Goal: Task Accomplishment & Management: Complete application form

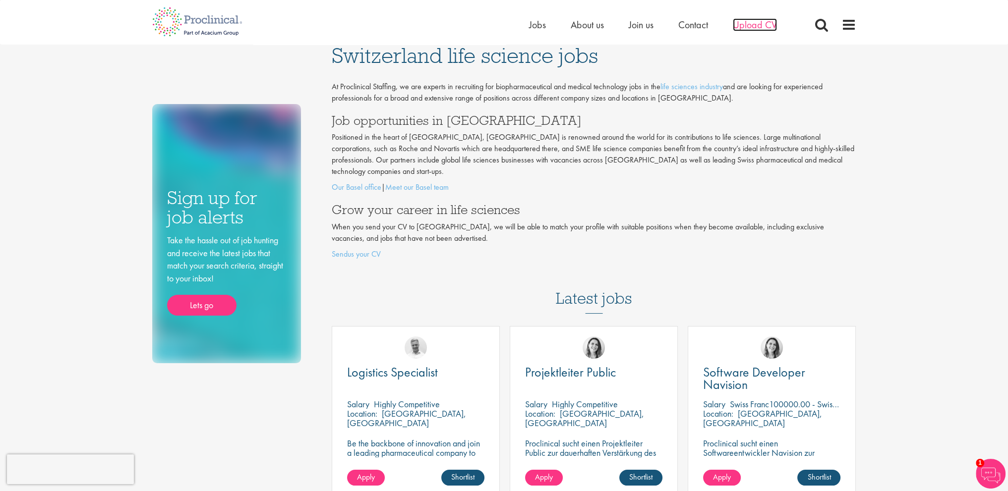
click at [753, 22] on span "Upload CV" at bounding box center [755, 24] width 44 height 13
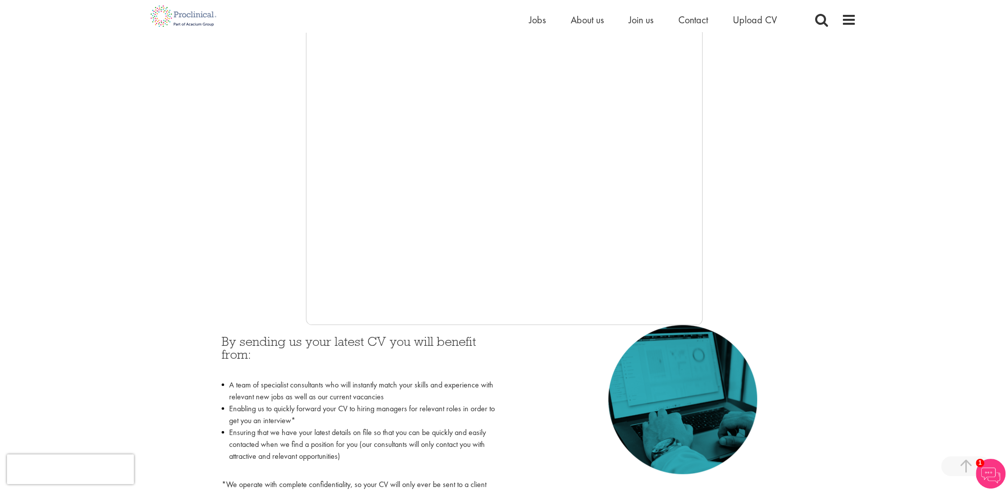
scroll to position [149, 0]
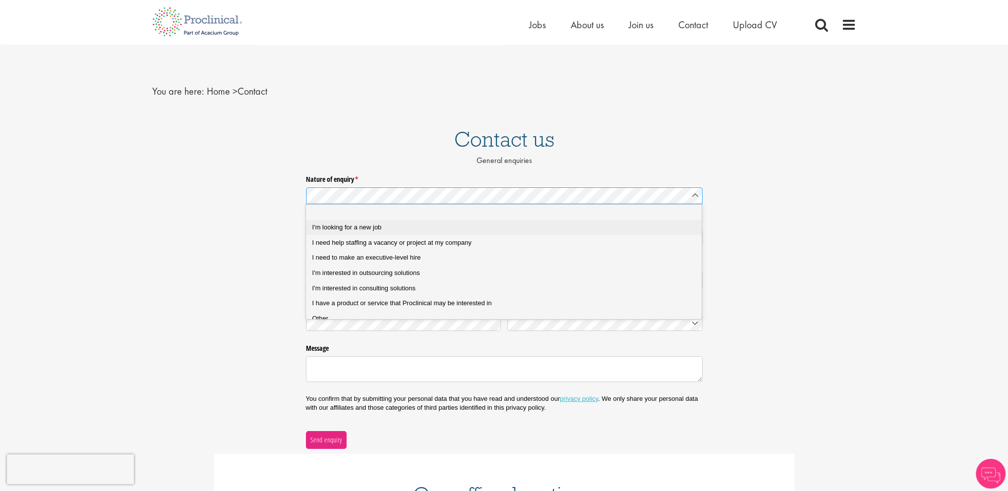
click at [380, 226] on span "I'm looking for a new job" at bounding box center [346, 227] width 69 height 7
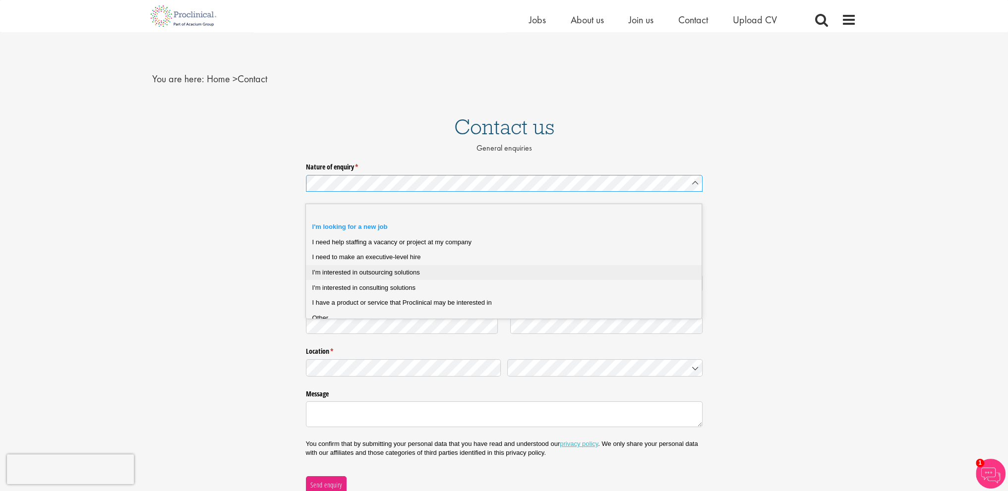
scroll to position [50, 0]
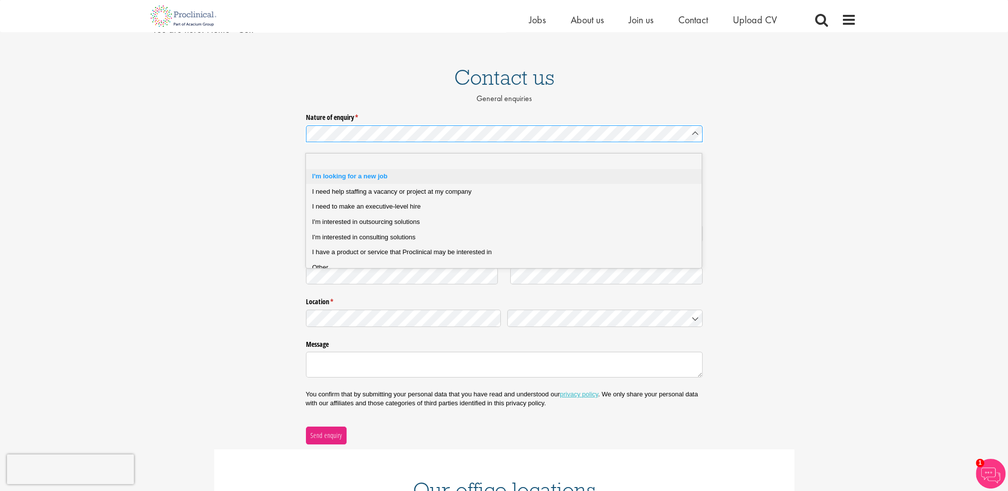
click at [520, 176] on div "I'm looking for a new job" at bounding box center [507, 176] width 391 height 9
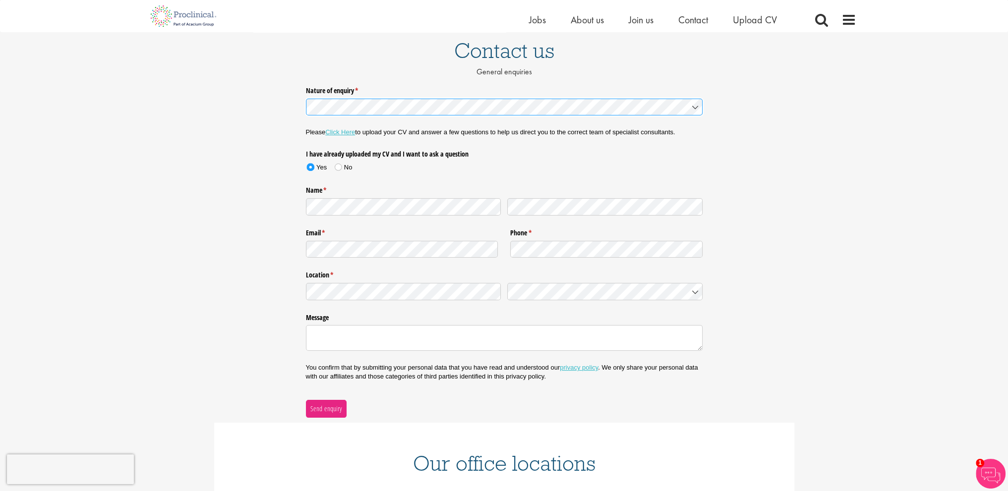
scroll to position [99, 0]
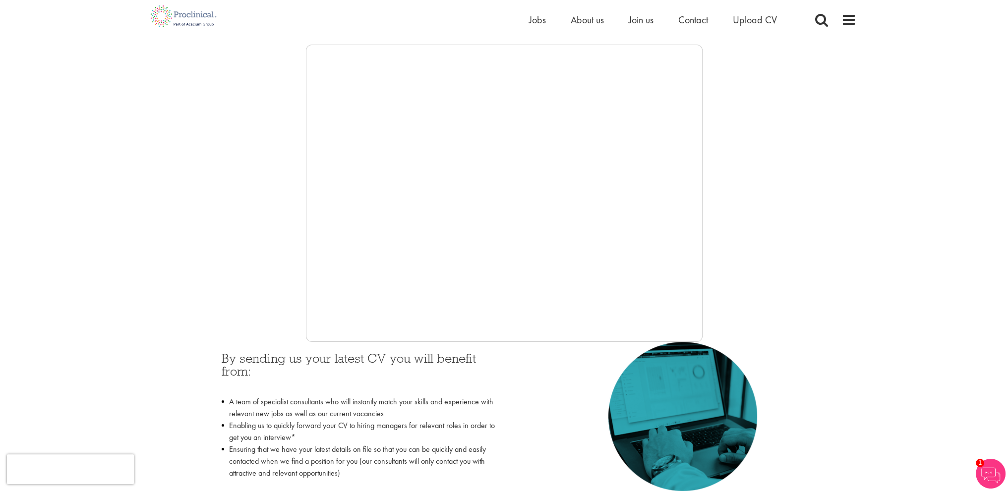
scroll to position [99, 0]
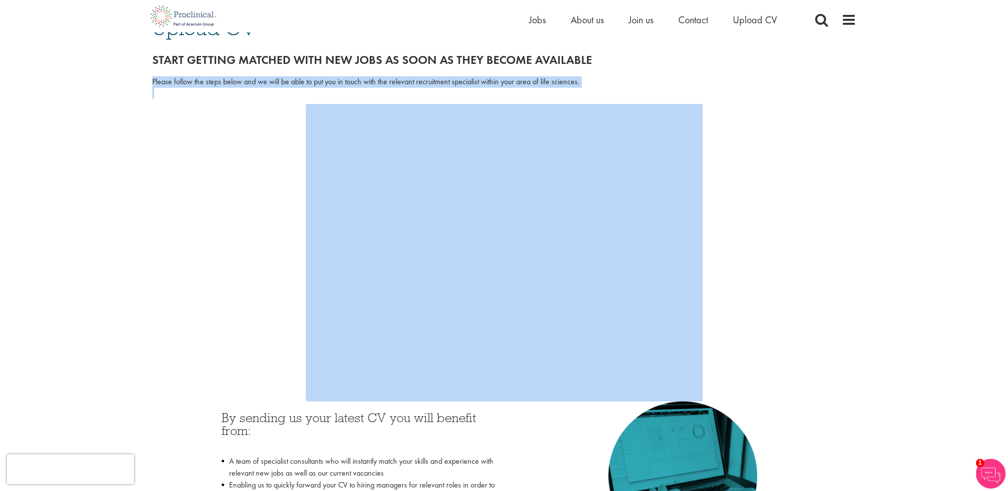
click at [258, 329] on div at bounding box center [504, 252] width 704 height 297
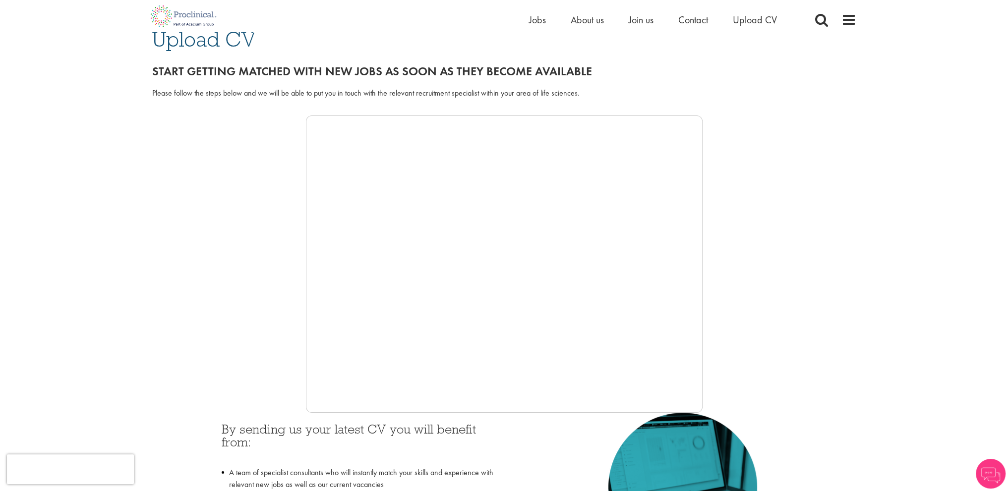
scroll to position [99, 0]
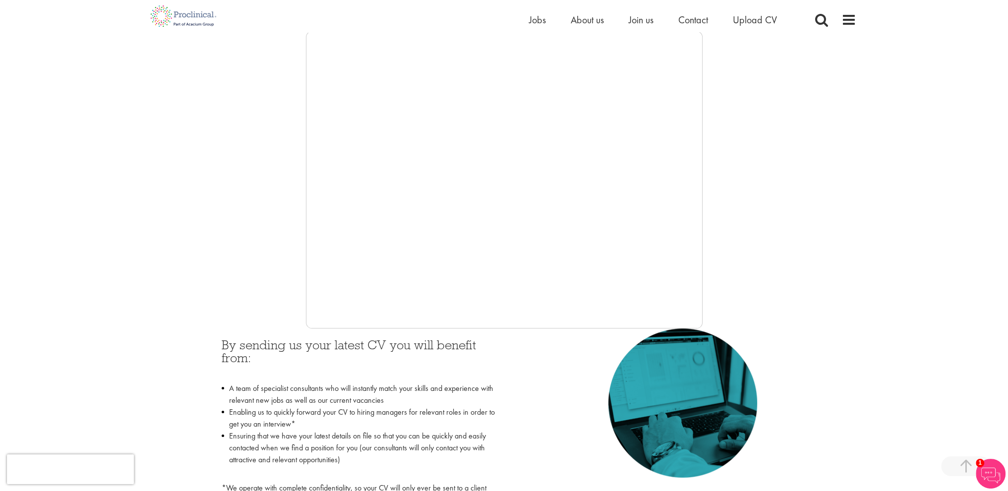
drag, startPoint x: 207, startPoint y: 208, endPoint x: 250, endPoint y: 58, distance: 155.7
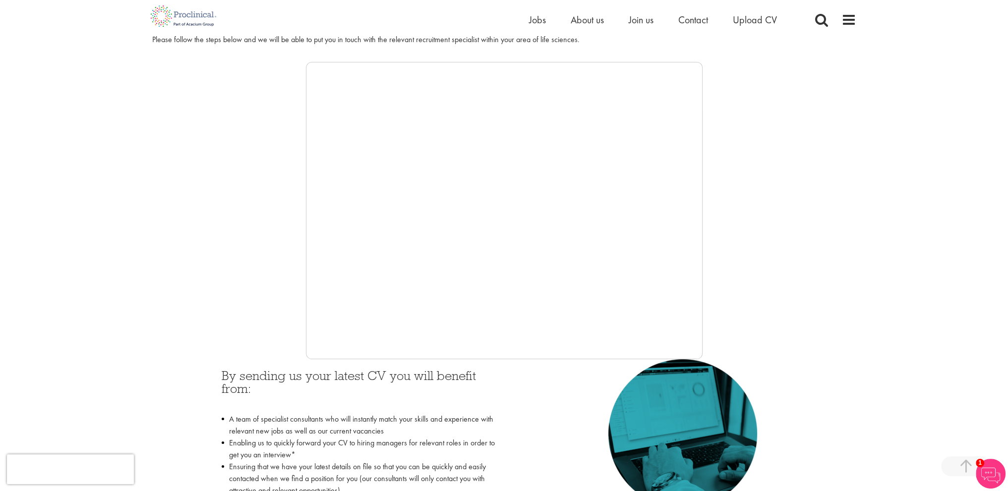
scroll to position [191, 0]
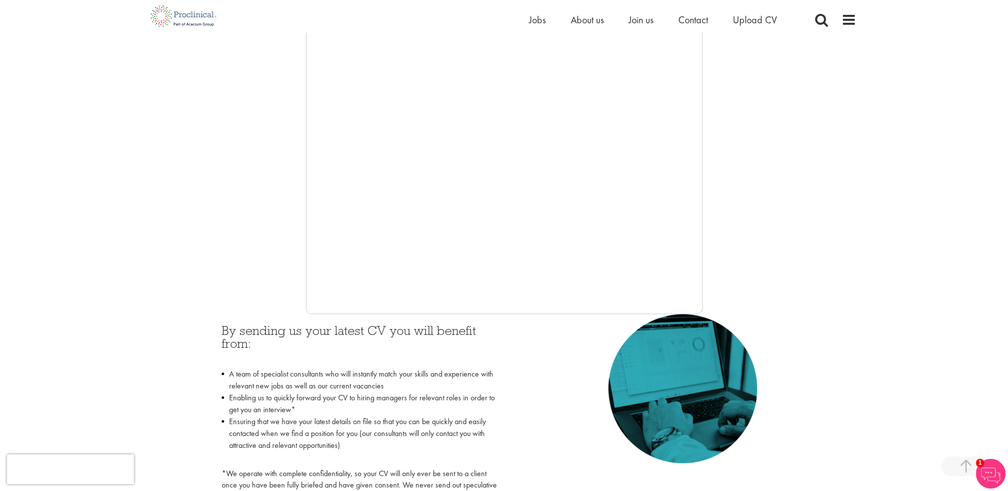
drag, startPoint x: 809, startPoint y: 210, endPoint x: 809, endPoint y: 197, distance: 12.4
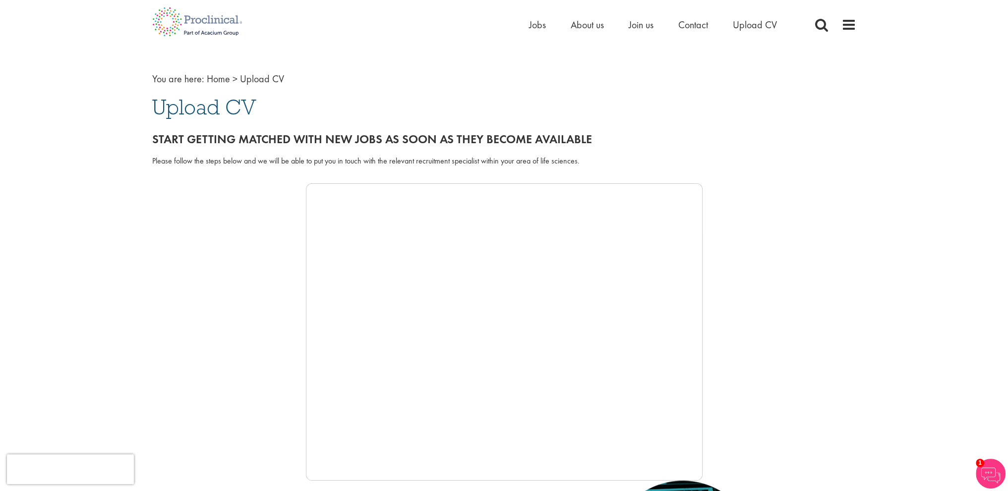
drag, startPoint x: 800, startPoint y: 233, endPoint x: 772, endPoint y: 94, distance: 142.5
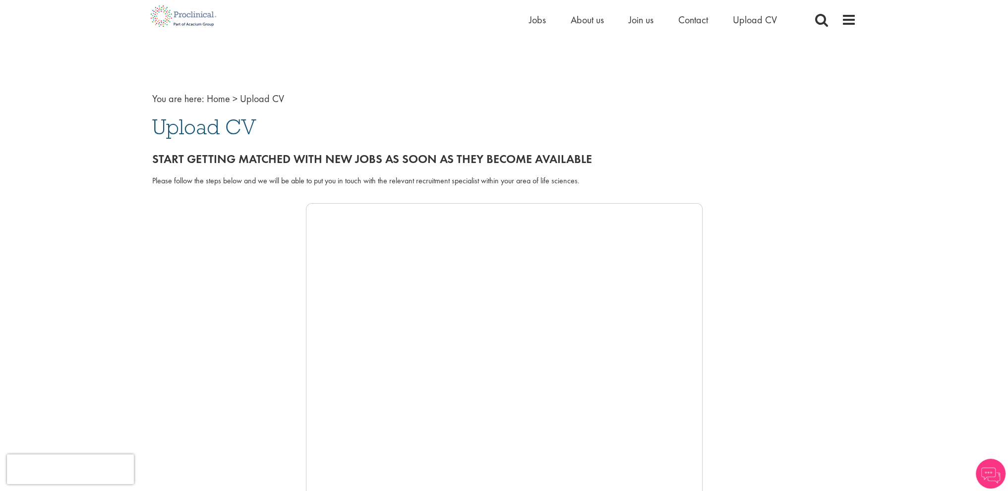
scroll to position [50, 0]
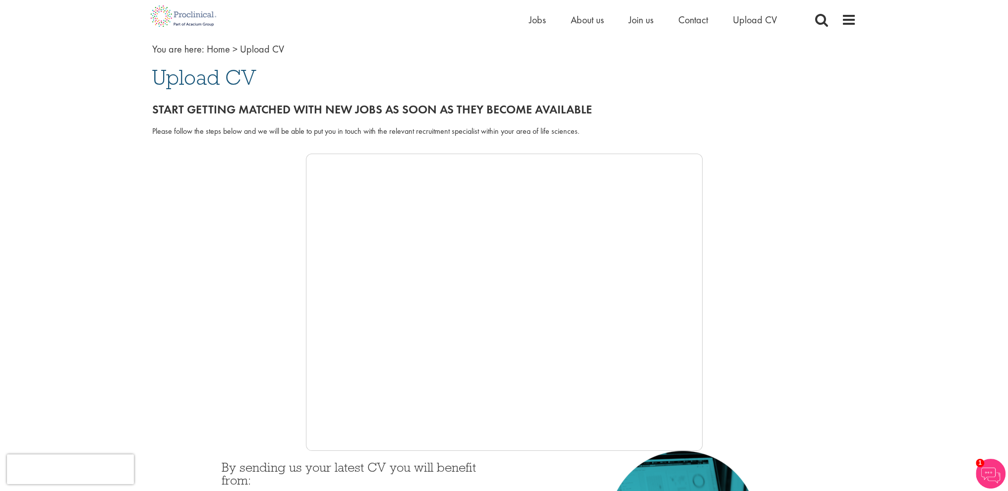
click at [843, 80] on h1 "Upload CV" at bounding box center [504, 77] width 704 height 22
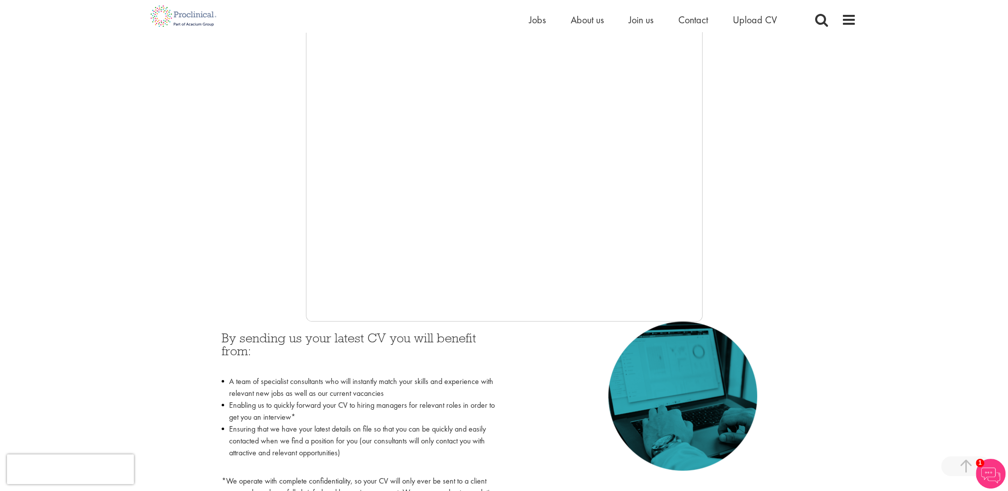
scroll to position [198, 0]
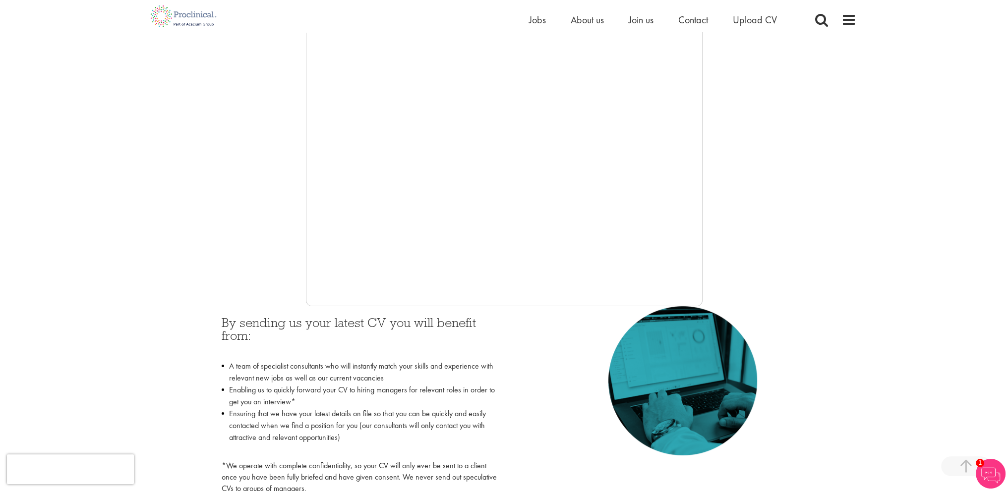
scroll to position [198, 0]
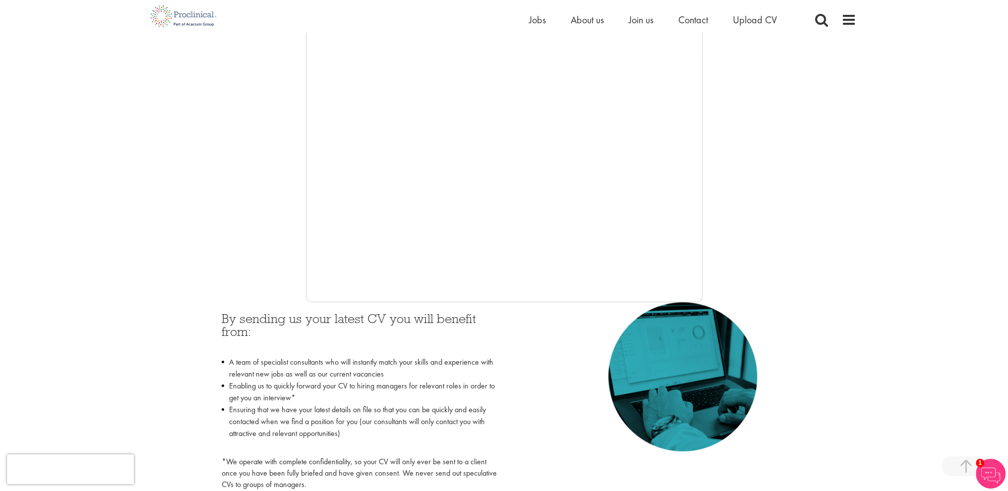
click at [803, 232] on div at bounding box center [504, 153] width 704 height 297
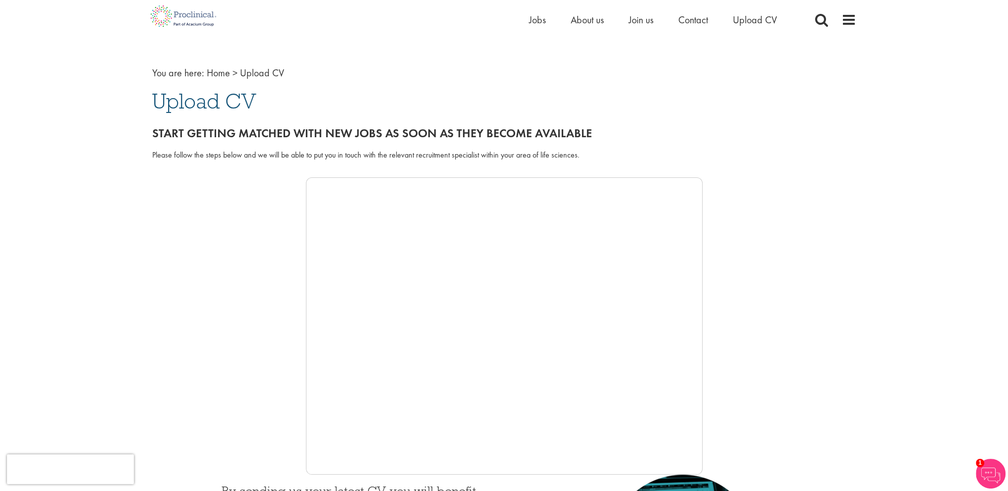
scroll to position [0, 0]
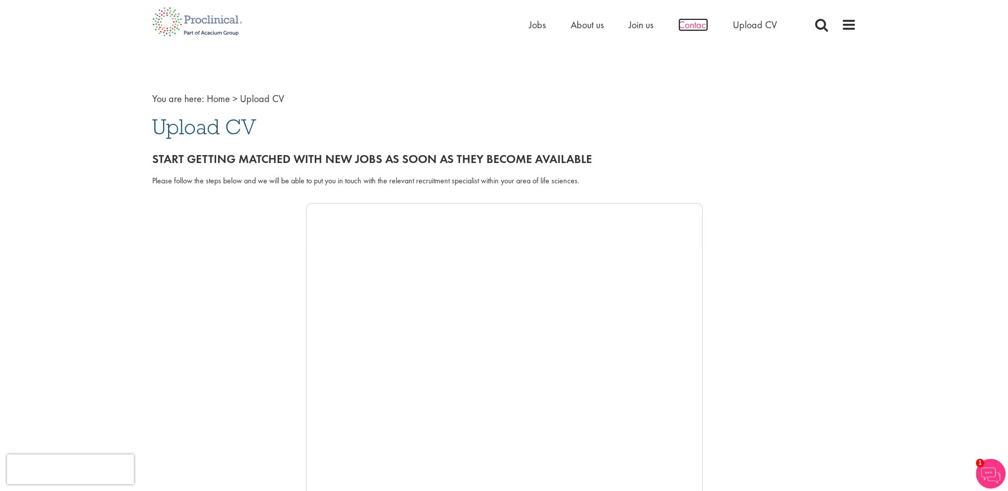
click at [700, 27] on span "Contact" at bounding box center [693, 24] width 30 height 13
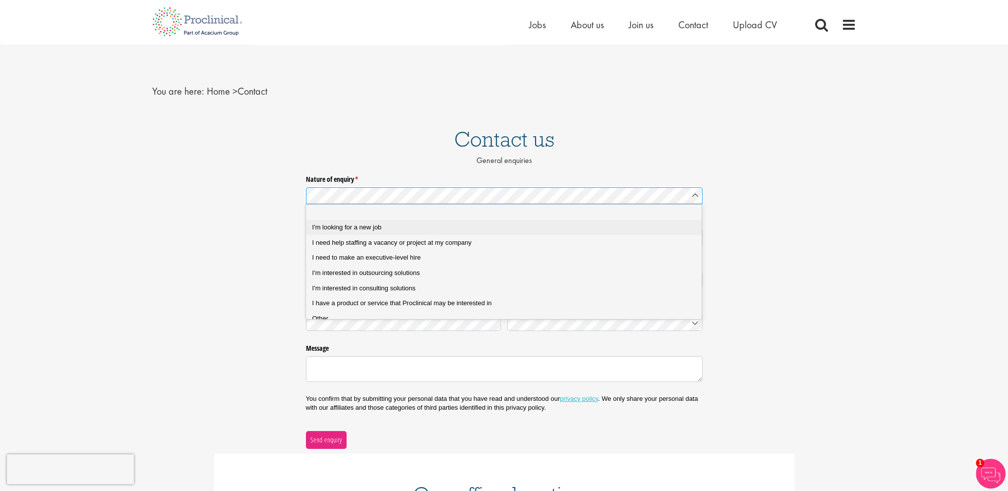
click at [404, 225] on div "I'm looking for a new job" at bounding box center [507, 227] width 391 height 9
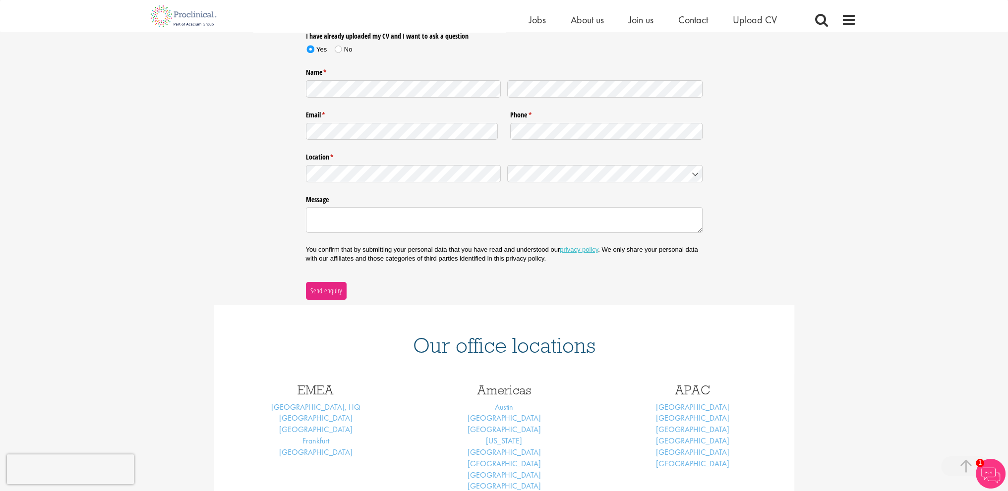
scroll to position [198, 0]
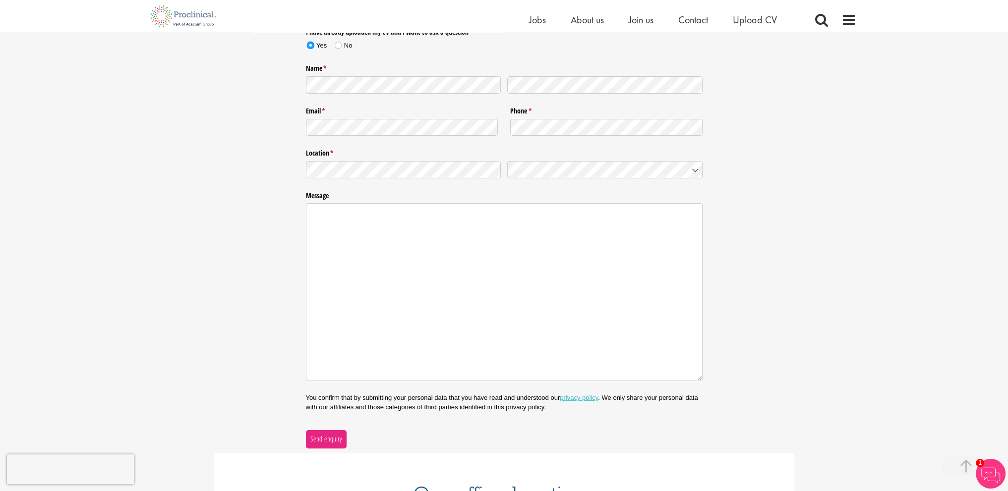
drag, startPoint x: 700, startPoint y: 228, endPoint x: 708, endPoint y: 383, distance: 155.9
click at [710, 384] on div "Nature of enquiry * (required) Please Click Here to upload your CV and answer a…" at bounding box center [504, 204] width 1008 height 488
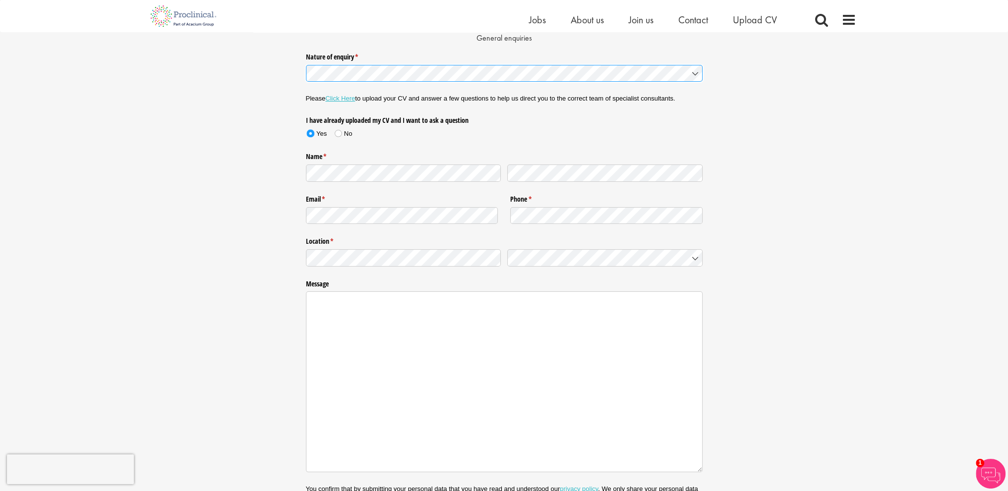
scroll to position [99, 0]
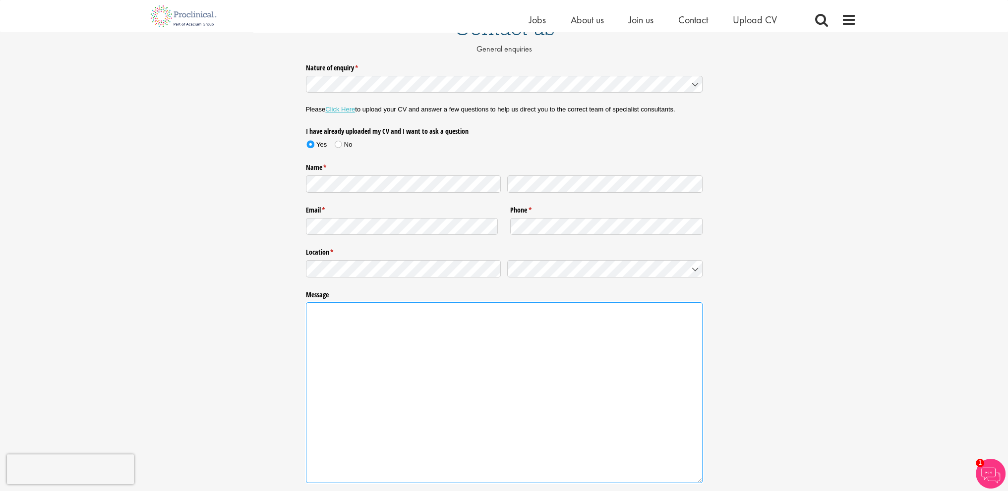
click at [421, 340] on textarea "Message" at bounding box center [504, 392] width 397 height 181
paste textarea "Dear [Recruiter’s Name], I hope this message finds you well. My wife and I rece…"
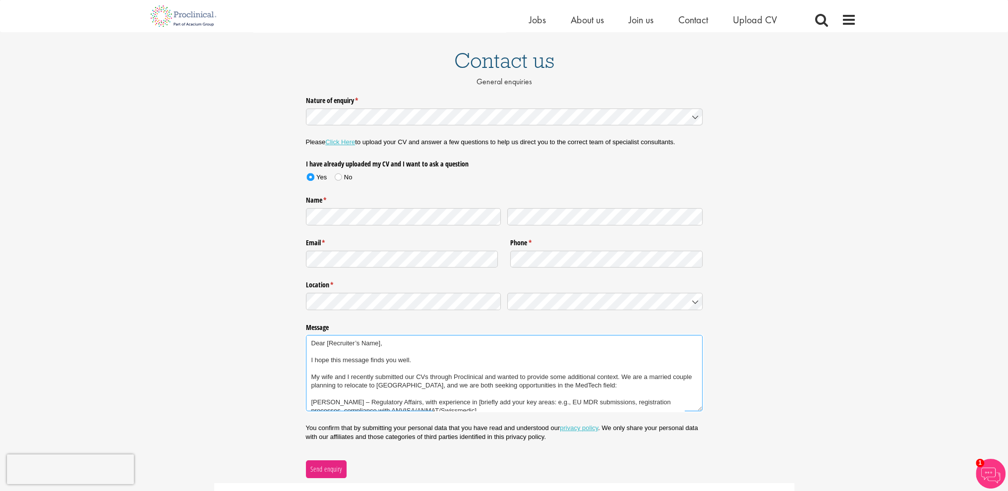
scroll to position [50, 0]
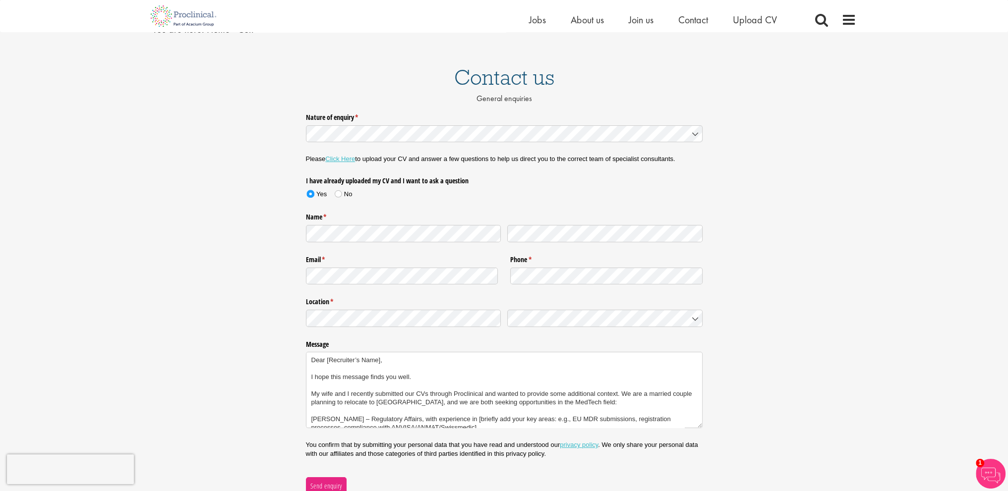
click at [542, 328] on div at bounding box center [504, 318] width 397 height 23
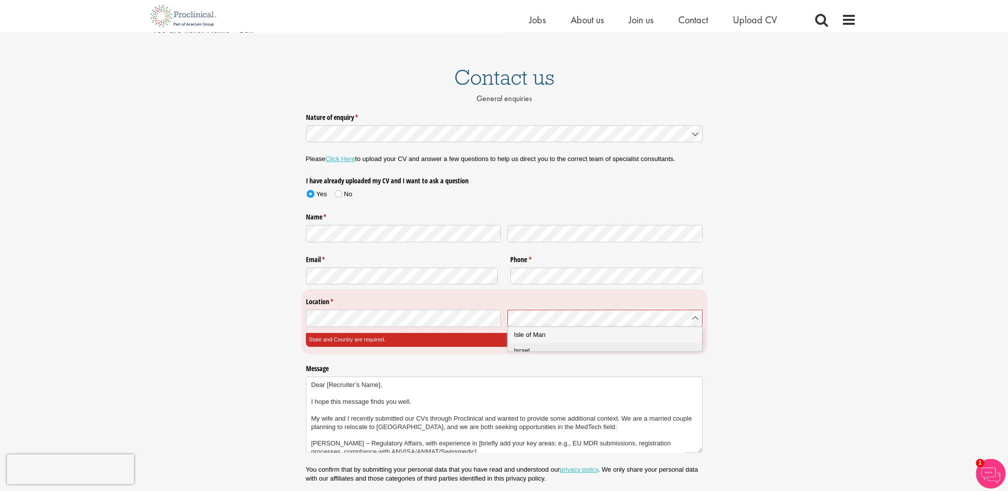
click at [528, 351] on span "Israel" at bounding box center [522, 350] width 16 height 7
click at [295, 347] on div "Nature of enquiry * (required) Please Click Here to upload your CV and answer a…" at bounding box center [504, 314] width 1008 height 410
click at [238, 331] on div "Nature of enquiry * (required) Please Click Here to upload your CV and answer a…" at bounding box center [504, 314] width 1008 height 410
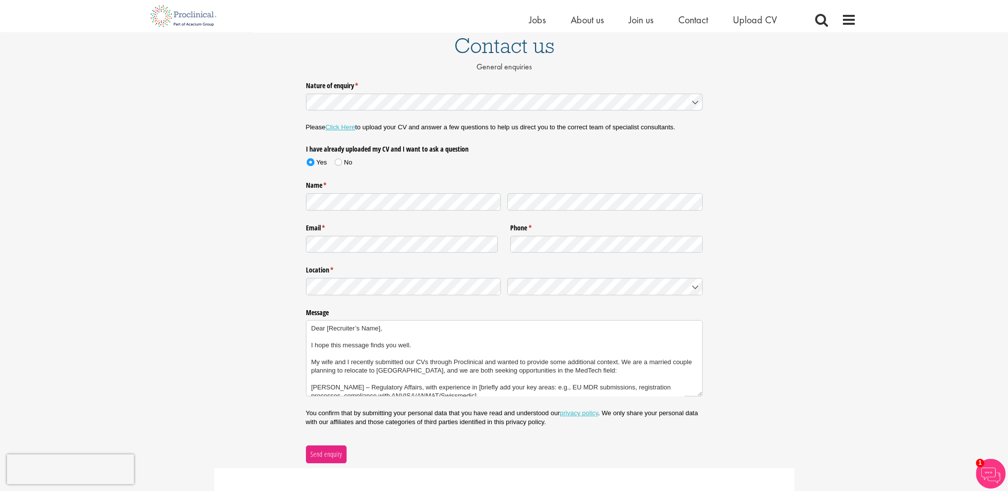
scroll to position [99, 0]
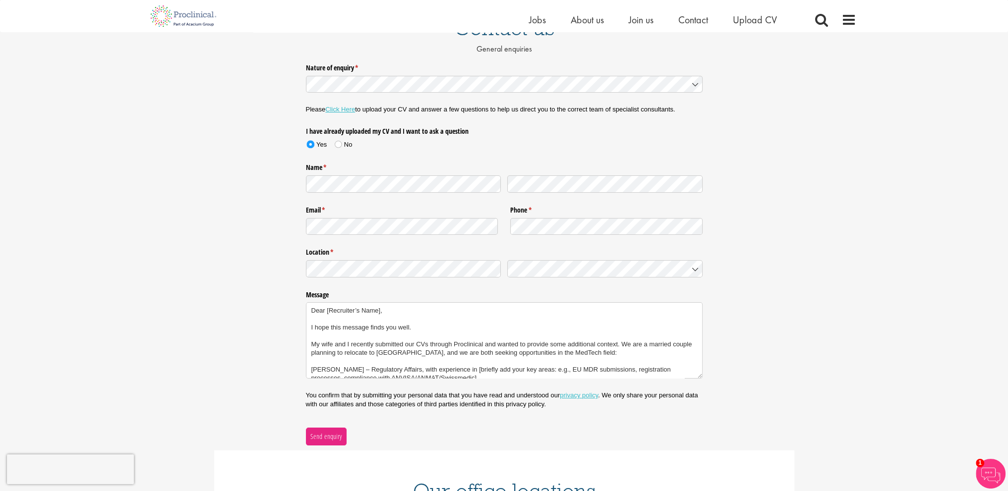
click at [215, 317] on div "Nature of enquiry * (required) Please Click Here to upload your CV and answer a…" at bounding box center [504, 252] width 1008 height 386
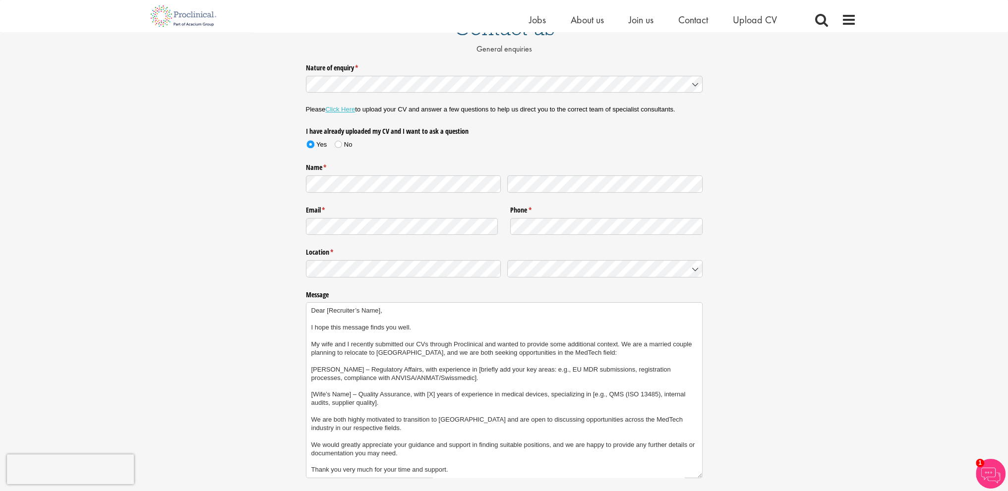
drag, startPoint x: 696, startPoint y: 374, endPoint x: 717, endPoint y: 474, distance: 102.3
click at [717, 474] on div "Nature of enquiry * (required) Please Click Here to upload your CV and answer a…" at bounding box center [504, 302] width 1008 height 486
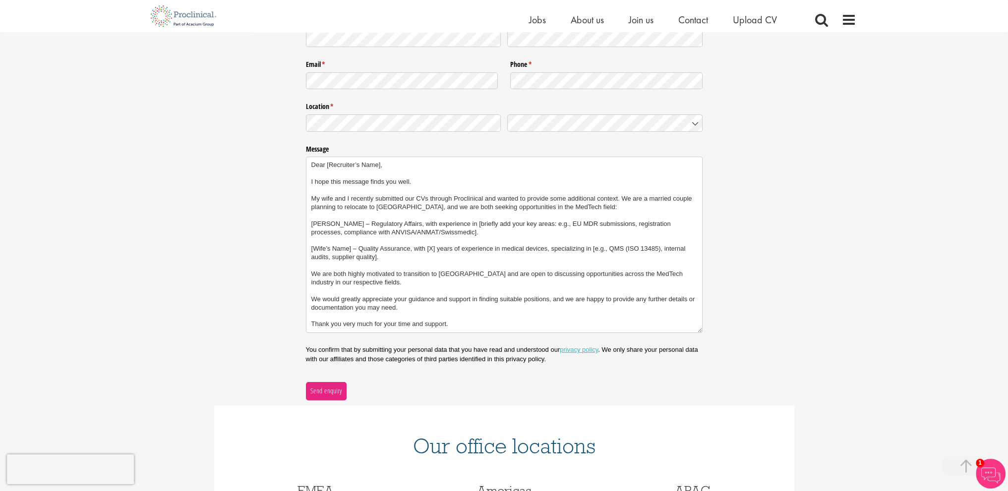
scroll to position [248, 0]
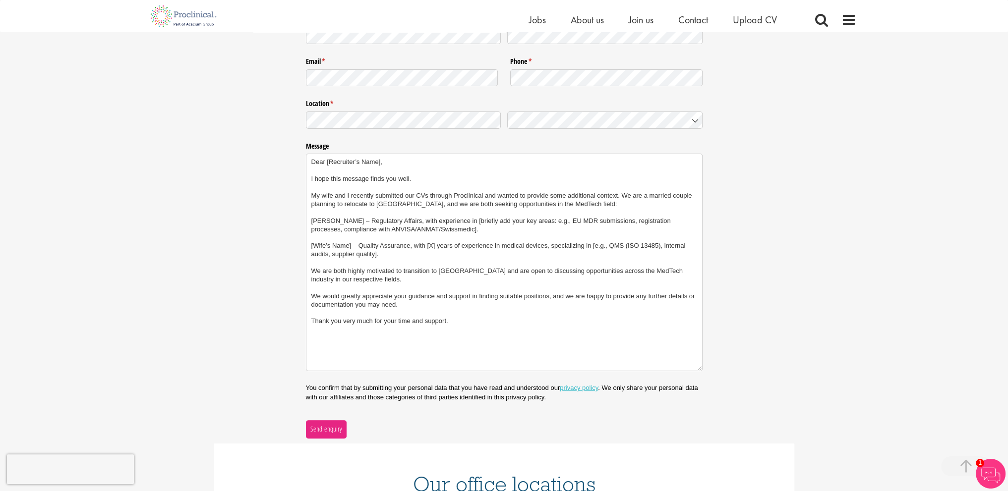
drag, startPoint x: 698, startPoint y: 329, endPoint x: 708, endPoint y: 391, distance: 62.8
click at [708, 391] on div "Nature of enquiry * (required) Please Click Here to upload your CV and answer a…" at bounding box center [504, 174] width 1008 height 527
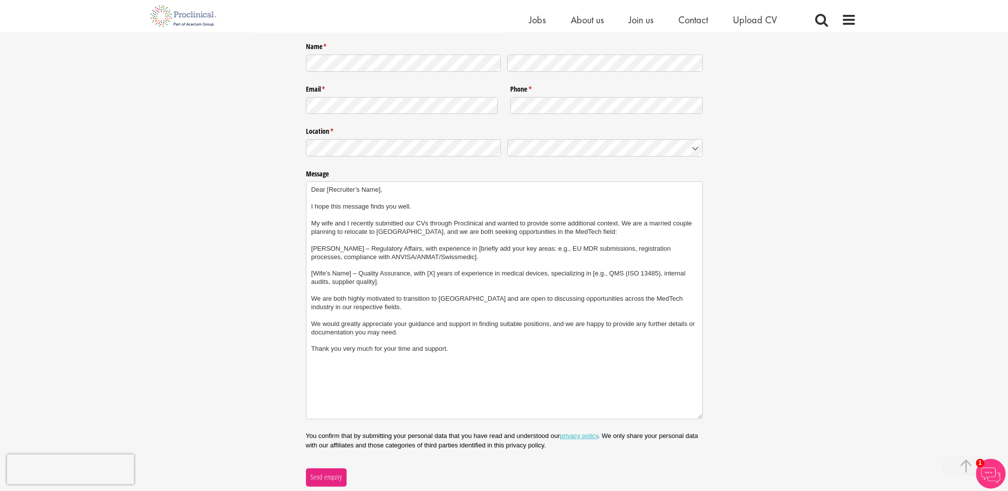
scroll to position [198, 0]
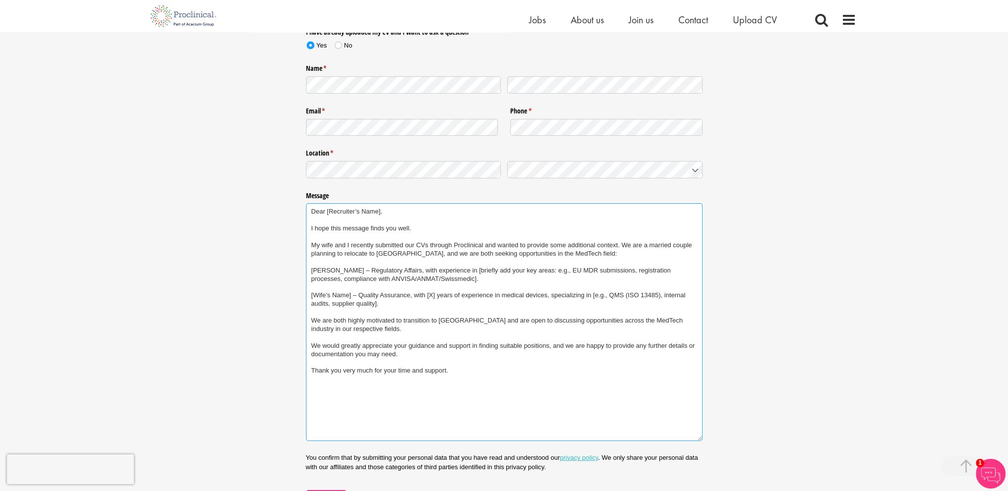
click at [379, 213] on textarea "Dear [Recruiter’s Name], I hope this message finds you well. My wife and I rece…" at bounding box center [504, 322] width 397 height 238
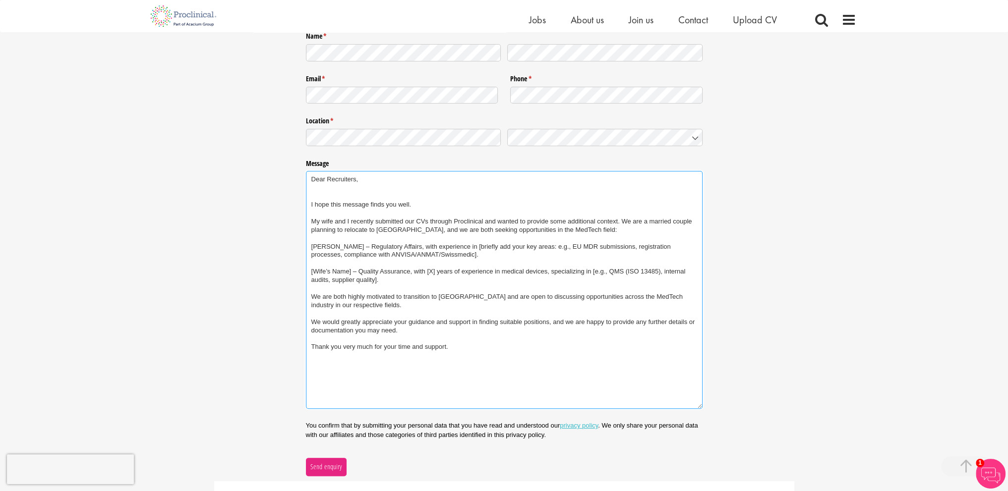
scroll to position [248, 0]
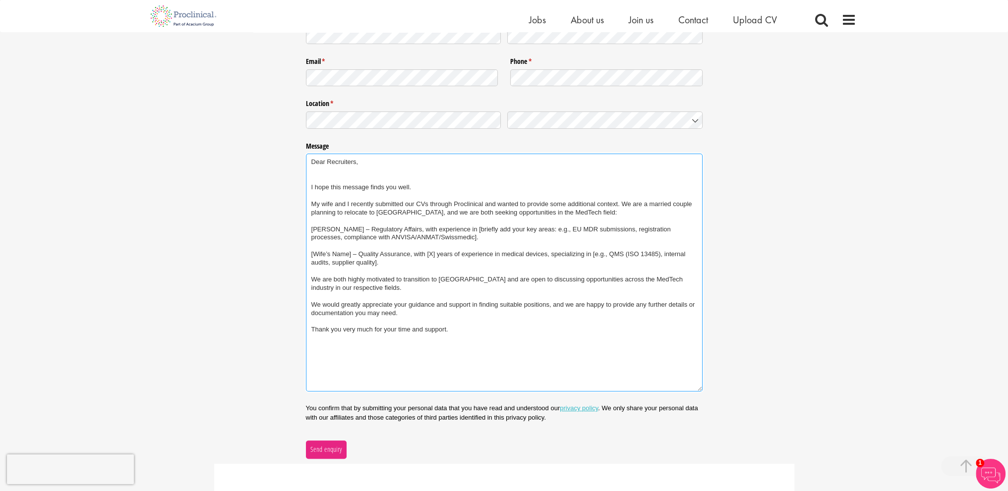
click at [328, 206] on textarea "Dear Recruiters, I hope this message finds you well. My wife and I recently sub…" at bounding box center [504, 273] width 397 height 238
click at [442, 208] on textarea "Dear Recruiters, I hope this message finds you well. My Husband and I recently …" at bounding box center [504, 273] width 397 height 238
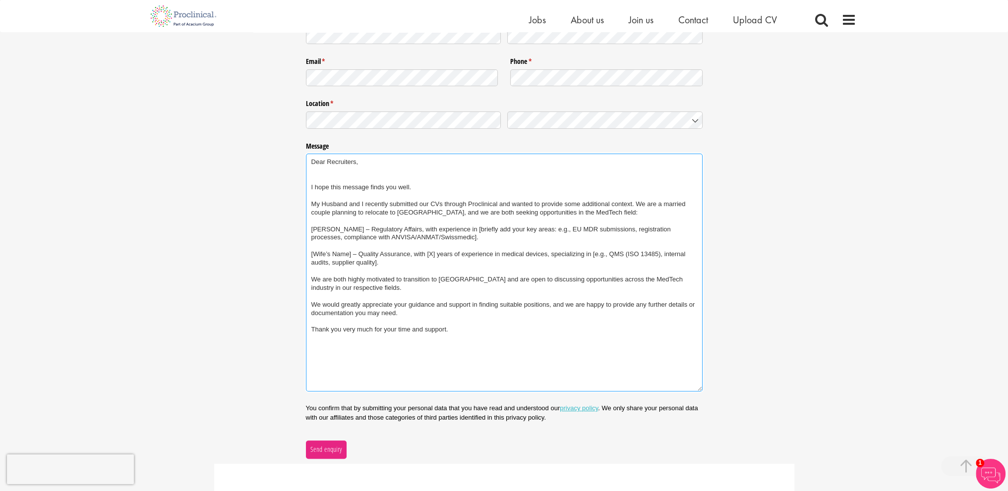
click at [430, 208] on textarea "Dear Recruiters, I hope this message finds you well. My Husband and I recently …" at bounding box center [504, 273] width 397 height 238
click at [399, 213] on textarea "Dear Recruiters, I hope this message finds you well. My Husband and I recently …" at bounding box center [504, 273] width 397 height 238
click at [349, 257] on textarea "Dear Recruiters, I hope this message finds you well. My Husband and I recently …" at bounding box center [504, 273] width 397 height 238
drag, startPoint x: 392, startPoint y: 265, endPoint x: 302, endPoint y: 255, distance: 90.3
click at [302, 255] on div "Nature of enquiry * (required) Please Click Here to upload your CV and answer a…" at bounding box center [504, 185] width 1008 height 548
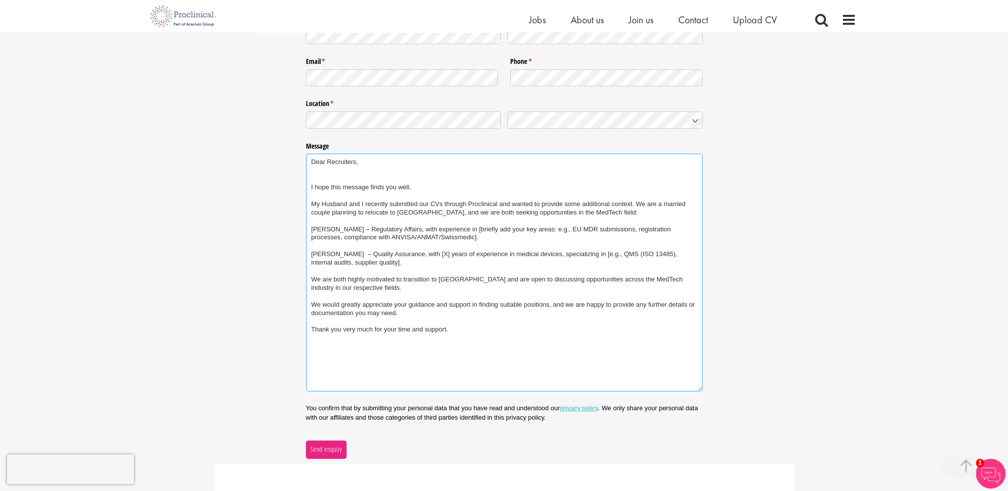
click at [312, 226] on textarea "Dear Recruiters, I hope this message finds you well. My Husband and I recently …" at bounding box center [504, 273] width 397 height 238
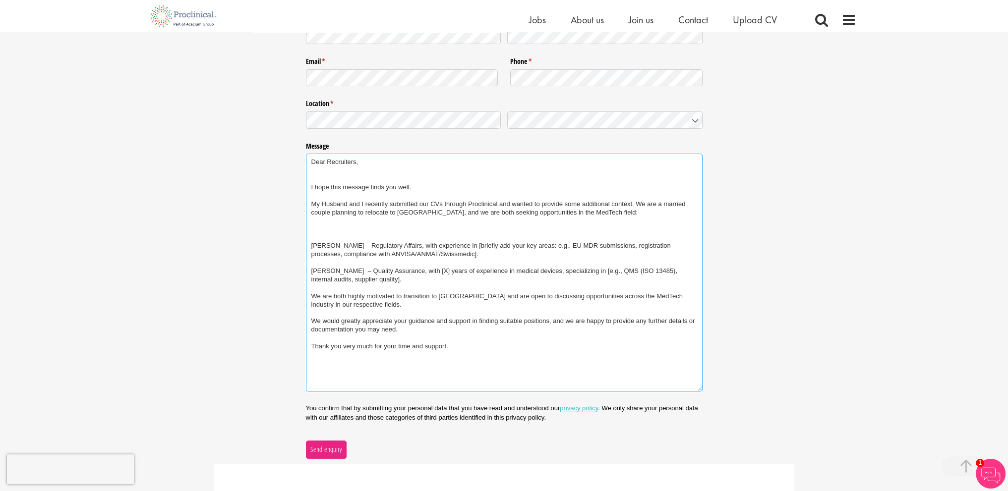
paste textarea "[PERSON_NAME] – Quality Assurance, with [X] years of experience in medical devi…"
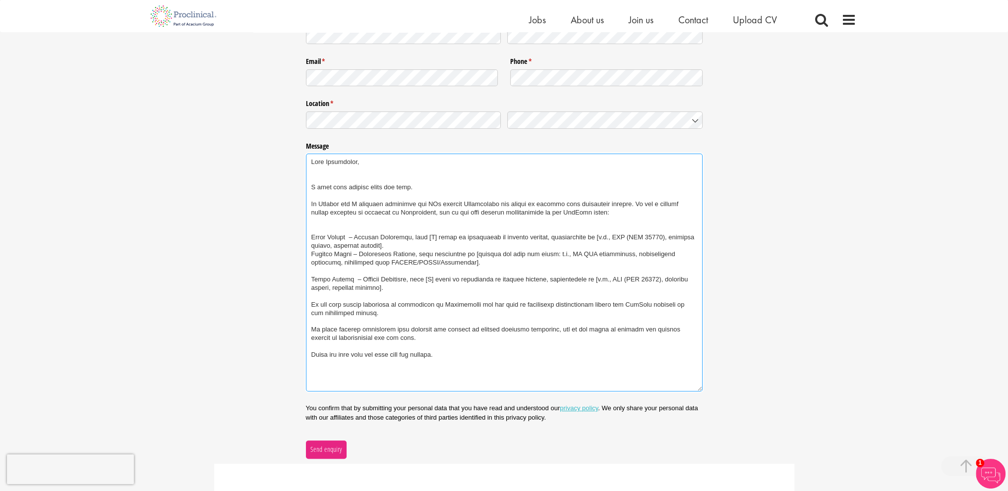
paste textarea "[PERSON_NAME] – Quality Assurance, with [X] years of experience in medical devi…"
click at [360, 287] on textarea "Message" at bounding box center [504, 273] width 397 height 238
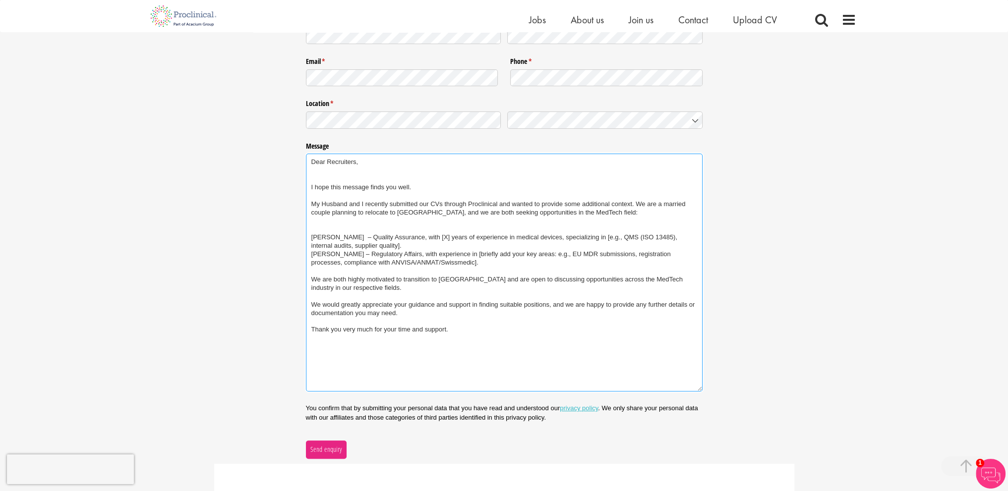
click at [308, 254] on textarea "Dear Recruiters, I hope this message finds you well. My Husband and I recently …" at bounding box center [504, 273] width 397 height 238
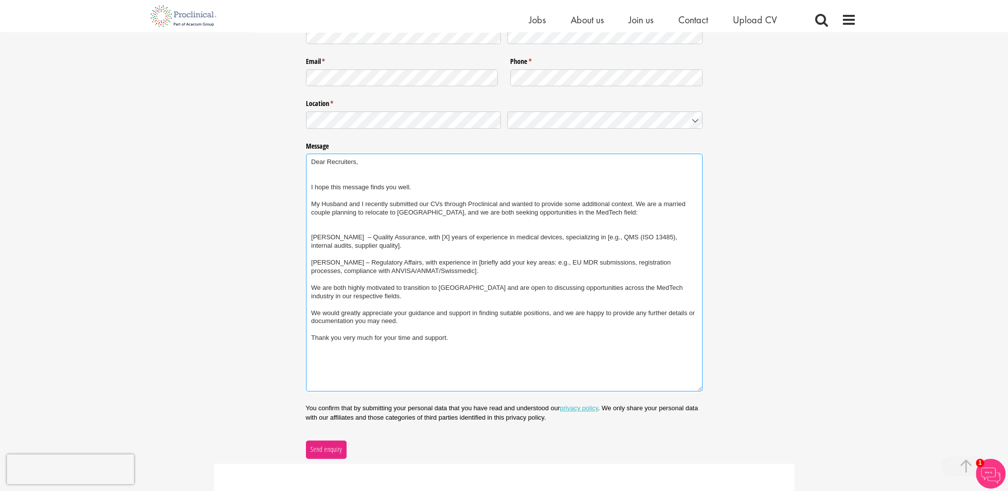
click at [325, 229] on textarea "Dear Recruiters, I hope this message finds you well. My Husband and I recently …" at bounding box center [504, 273] width 397 height 238
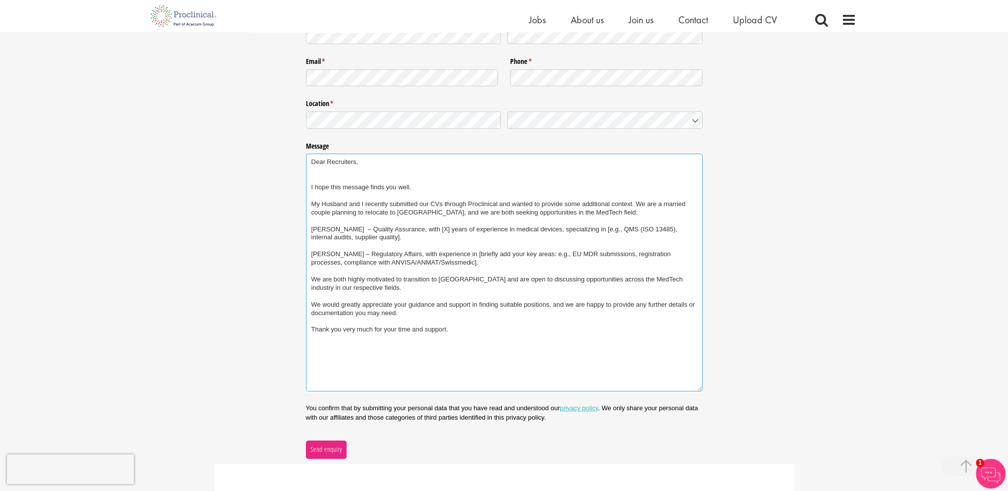
click at [336, 270] on textarea "Dear Recruiters, I hope this message finds you well. My Husband and I recently …" at bounding box center [504, 273] width 397 height 238
click at [343, 319] on textarea "Dear Recruiters, I hope this message finds you well. My Husband and I recently …" at bounding box center [504, 273] width 397 height 238
click at [351, 342] on textarea "Dear Recruiters, I hope this message finds you well. My Husband and I recently …" at bounding box center [504, 273] width 397 height 238
click at [335, 347] on textarea "Dear Recruiters, I hope this message finds you well. My Husband and I recently …" at bounding box center [504, 273] width 397 height 238
click at [428, 230] on textarea "Dear Recruiters, I hope this message finds you well. My Husband and I recently …" at bounding box center [504, 273] width 397 height 238
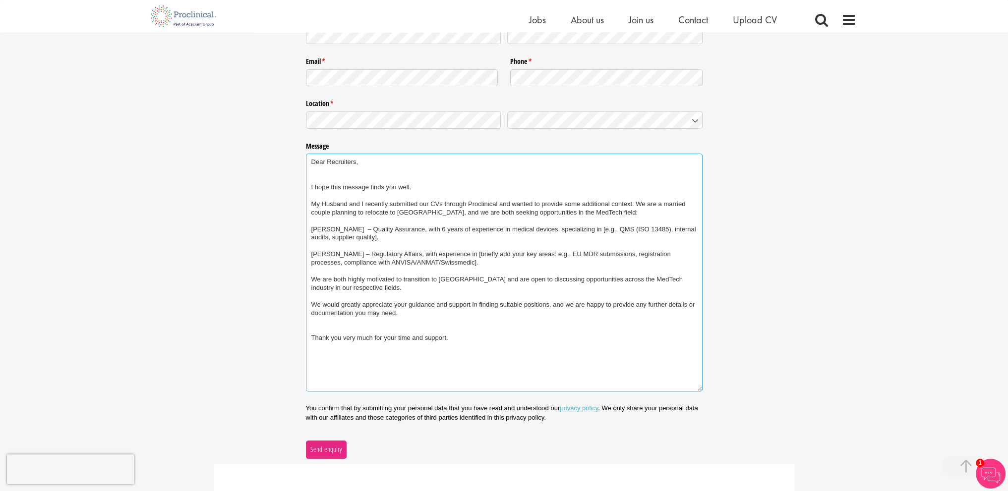
click at [590, 236] on textarea "Dear Recruiters, I hope this message finds you well. My Husband and I recently …" at bounding box center [504, 273] width 397 height 238
click at [585, 232] on textarea "Dear Recruiters, I hope this message finds you well. My Husband and I recently …" at bounding box center [504, 273] width 397 height 238
click at [597, 228] on textarea "Dear Recruiters, I hope this message finds you well. My Husband and I recently …" at bounding box center [504, 273] width 397 height 238
click at [600, 231] on textarea "Dear Recruiters, I hope this message finds you well. My Husband and I recently …" at bounding box center [504, 273] width 397 height 238
drag, startPoint x: 583, startPoint y: 237, endPoint x: 404, endPoint y: 230, distance: 179.6
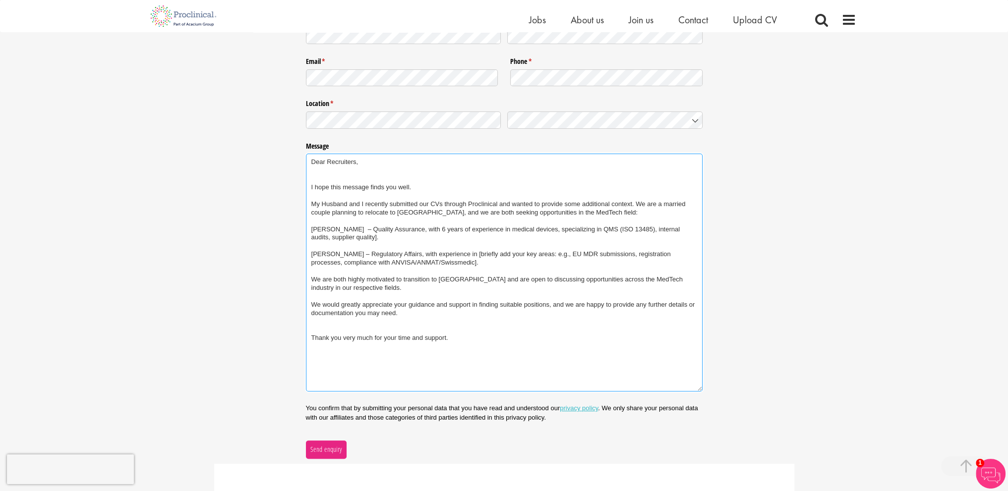
click at [404, 230] on textarea "Dear Recruiters, I hope this message finds you well. My Husband and I recently …" at bounding box center [504, 273] width 397 height 238
click at [405, 230] on textarea "Dear Recruiters, I hope this message finds you well. My Husband and I recently …" at bounding box center [504, 273] width 397 height 238
click at [426, 241] on textarea "Dear Recruiters, I hope this message finds you well. My Husband and I recently …" at bounding box center [504, 273] width 397 height 238
click at [356, 236] on textarea "Dear Recruiters, I hope this message finds you well. My Husband and I recently …" at bounding box center [504, 273] width 397 height 238
click at [515, 241] on textarea "Dear Recruiters, I hope this message finds you well. My Husband and I recently …" at bounding box center [504, 273] width 397 height 238
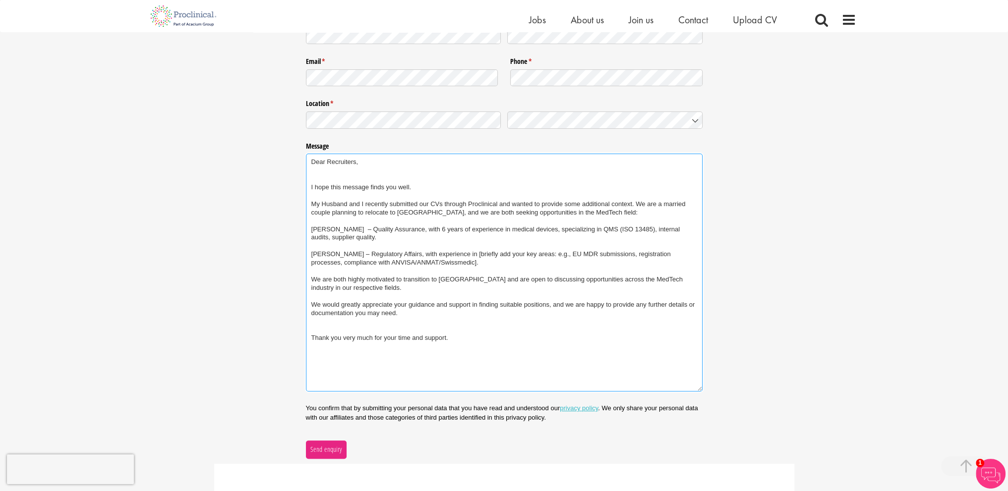
drag, startPoint x: 514, startPoint y: 237, endPoint x: 484, endPoint y: 230, distance: 30.8
click at [484, 230] on textarea "Dear Recruiters, I hope this message finds you well. My Husband and I recently …" at bounding box center [504, 273] width 397 height 238
paste textarea "with ISO 13485 Lead Auditor certification and experience in pharmaceutical and …"
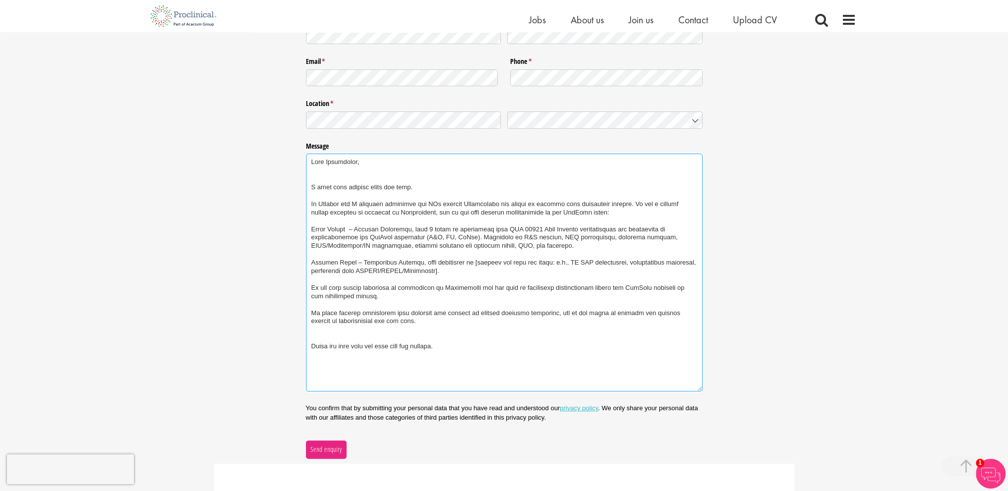
click at [528, 231] on textarea "Message" at bounding box center [504, 273] width 397 height 238
drag, startPoint x: 482, startPoint y: 237, endPoint x: 498, endPoint y: 230, distance: 17.5
click at [498, 230] on textarea "Message" at bounding box center [504, 273] width 397 height 238
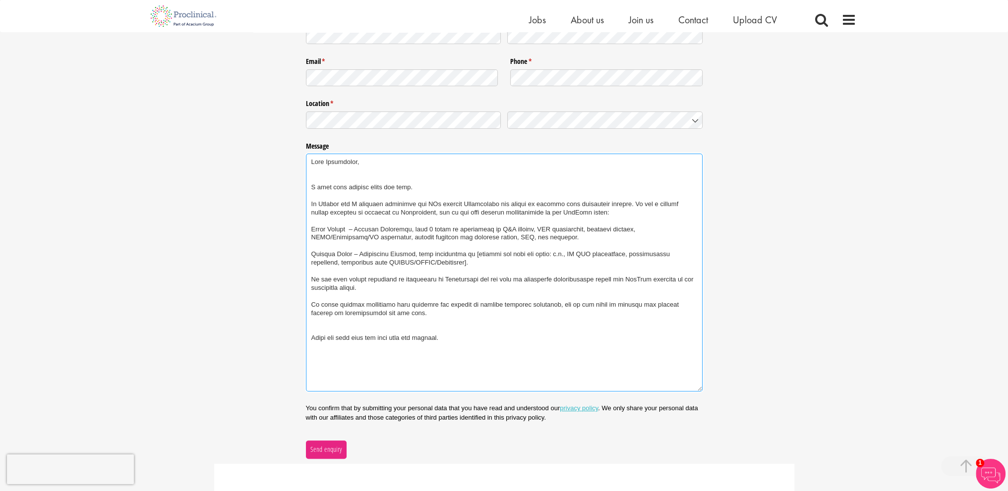
click at [533, 326] on textarea "Message" at bounding box center [504, 273] width 397 height 238
click at [435, 262] on textarea "Message" at bounding box center [504, 273] width 397 height 238
click at [835, 92] on div "Nature of enquiry * (required) Please Click Here to upload your CV and answer a…" at bounding box center [504, 185] width 1008 height 548
drag, startPoint x: 451, startPoint y: 262, endPoint x: 462, endPoint y: 254, distance: 12.8
click at [462, 254] on textarea "Message" at bounding box center [504, 273] width 397 height 238
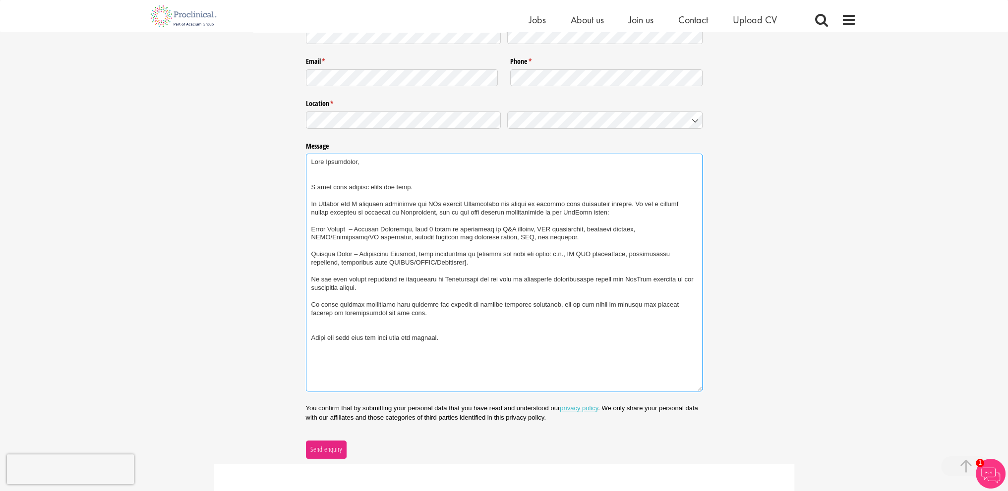
paste textarea "Regulatory Affairs professional with a legal background and experience managing…"
click at [464, 255] on textarea "Message" at bounding box center [504, 273] width 397 height 238
click at [462, 254] on textarea "Message" at bounding box center [504, 273] width 397 height 238
click at [464, 253] on textarea "Message" at bounding box center [504, 273] width 397 height 238
drag, startPoint x: 425, startPoint y: 253, endPoint x: 565, endPoint y: 252, distance: 139.8
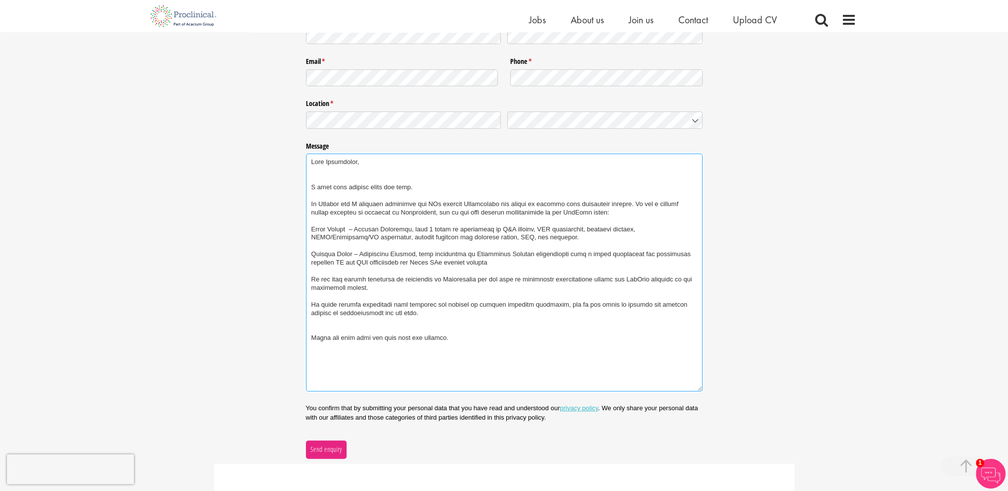
click at [565, 252] on textarea "Message" at bounding box center [504, 273] width 397 height 238
click at [496, 275] on textarea "Dear Recruiters, I hope this message finds you well. My Husband and I recently …" at bounding box center [504, 273] width 397 height 238
click at [482, 280] on textarea "Dear Recruiters, I hope this message finds you well. My Husband and I recently …" at bounding box center [504, 273] width 397 height 238
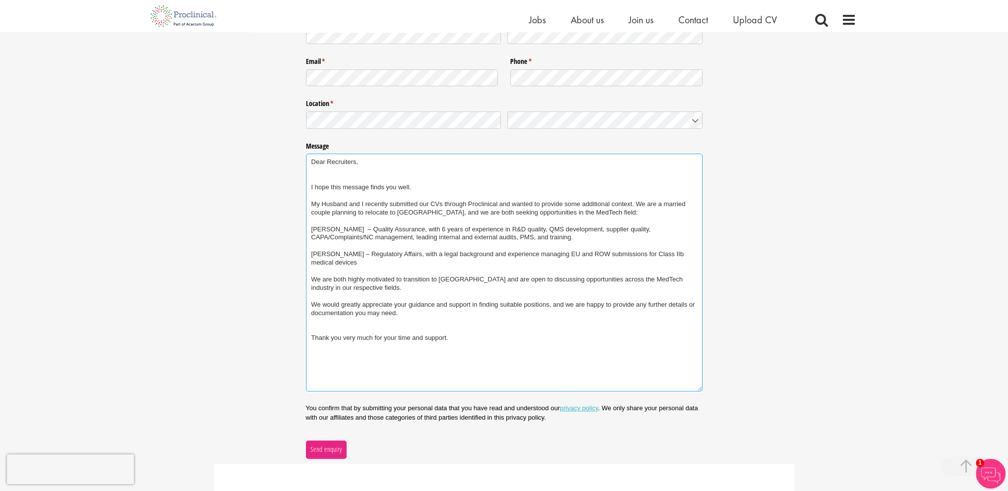
click at [482, 280] on textarea "Dear Recruiters, I hope this message finds you well. My Husband and I recently …" at bounding box center [504, 273] width 397 height 238
click at [448, 286] on textarea "Dear Recruiters, I hope this message finds you well. My Husband and I recently …" at bounding box center [504, 273] width 397 height 238
click at [367, 260] on textarea "Dear Recruiters, I hope this message finds you well. My Husband and I recently …" at bounding box center [504, 273] width 397 height 238
click at [356, 290] on textarea "Dear Recruiters, I hope this message finds you well. My Husband and I recently …" at bounding box center [504, 273] width 397 height 238
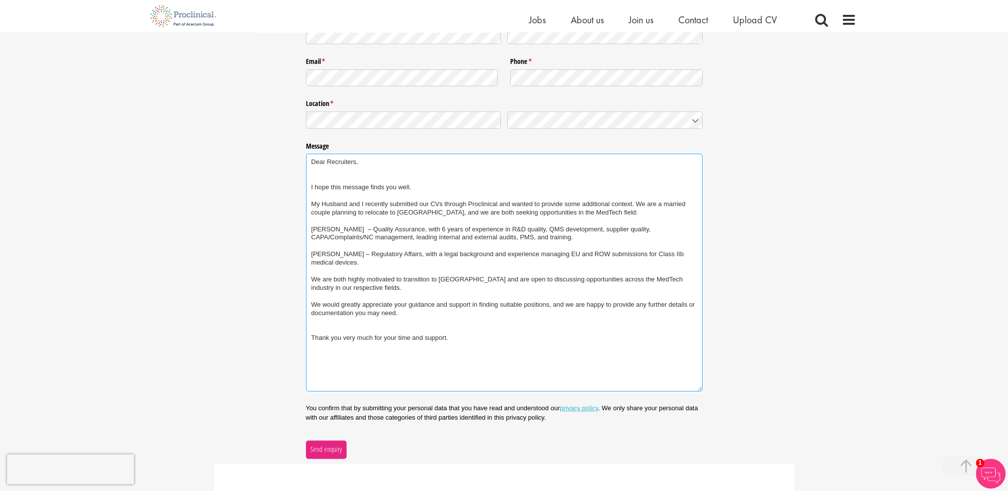
click at [361, 286] on textarea "Dear Recruiters, I hope this message finds you well. My Husband and I recently …" at bounding box center [504, 273] width 397 height 238
click at [353, 289] on textarea "Dear Recruiters, I hope this message finds you well. My Husband and I recently …" at bounding box center [504, 273] width 397 height 238
drag, startPoint x: 387, startPoint y: 205, endPoint x: 531, endPoint y: 204, distance: 144.3
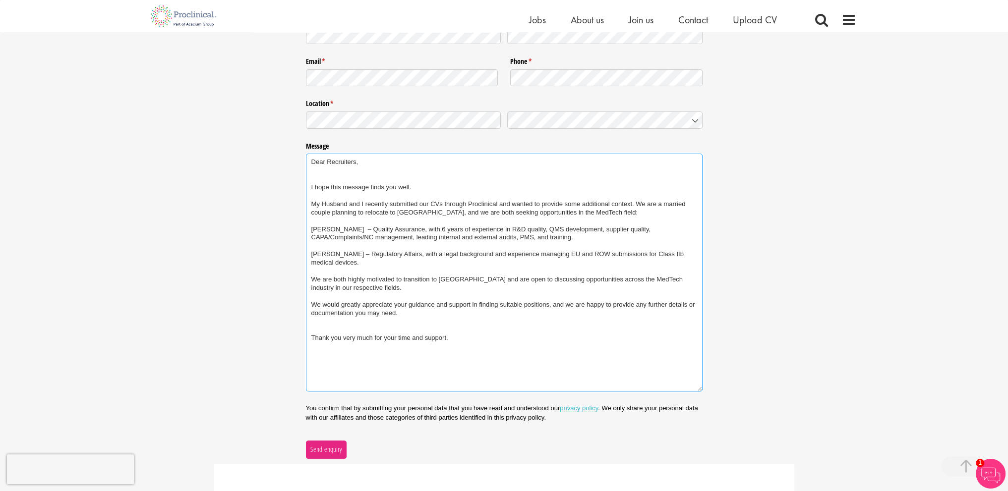
click at [531, 204] on textarea "Dear Recruiters, I hope this message finds you well. My Husband and I recently …" at bounding box center [504, 273] width 397 height 238
drag, startPoint x: 498, startPoint y: 201, endPoint x: 399, endPoint y: 199, distance: 99.7
click at [408, 199] on textarea "Dear Recruiters, I hope this message finds you well. My Husband and I recently …" at bounding box center [504, 273] width 397 height 238
click at [434, 208] on textarea "Dear Recruiters, I hope this message finds you well. My Husband and I recently …" at bounding box center [504, 273] width 397 height 238
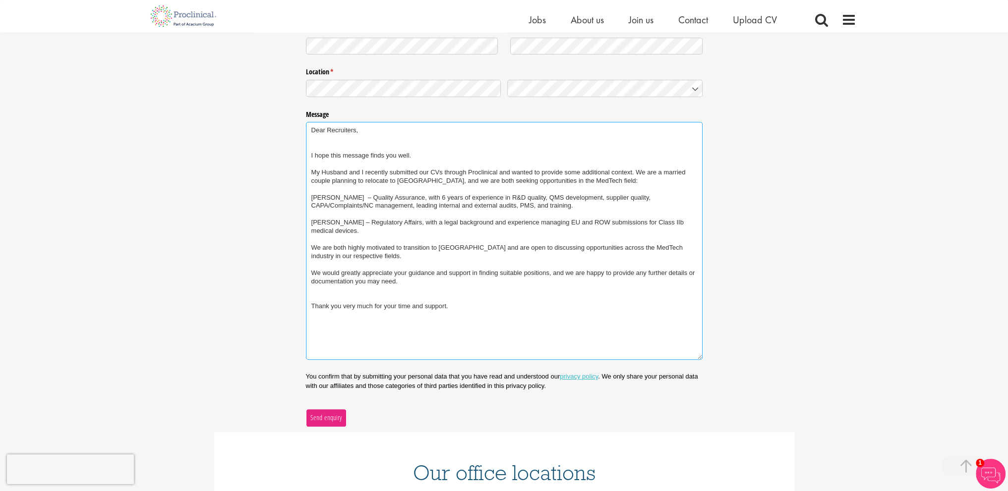
scroll to position [297, 0]
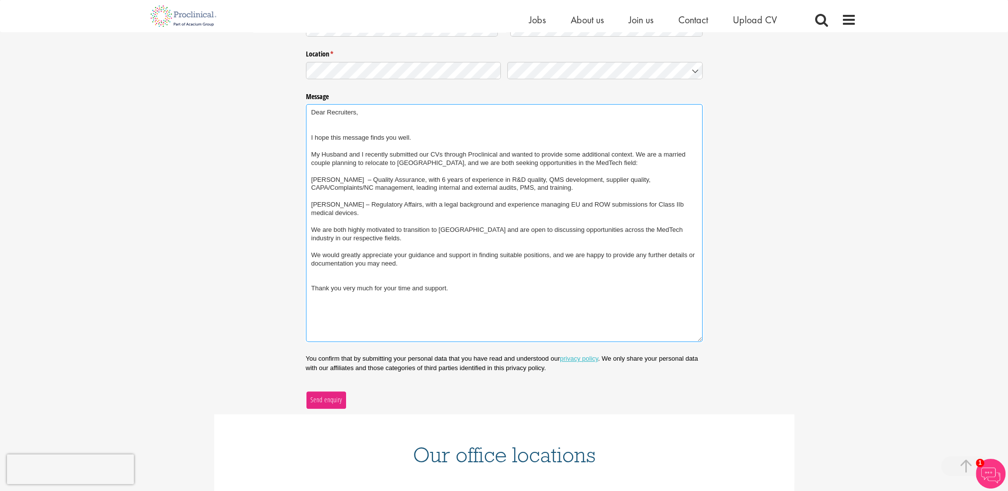
type textarea "Dear Recruiters, I hope this message finds you well. My Husband and I recently …"
click at [320, 397] on span "Send enquiry" at bounding box center [326, 400] width 32 height 11
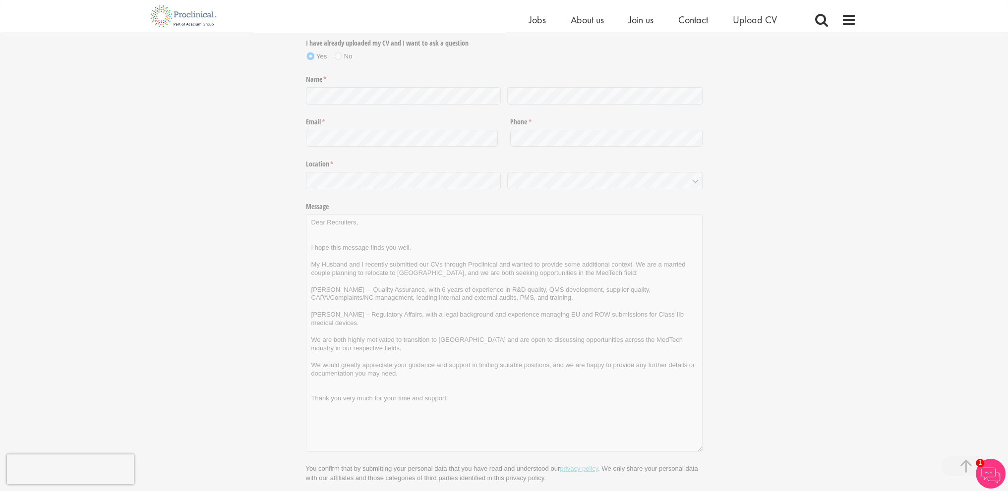
scroll to position [0, 0]
